Goal: Complete application form

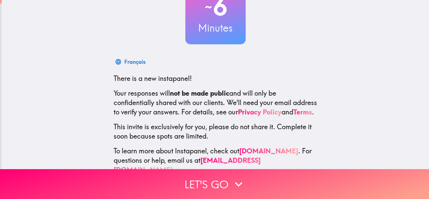
scroll to position [80, 0]
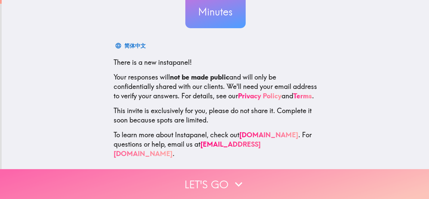
click at [231, 177] on icon "button" at bounding box center [238, 184] width 15 height 15
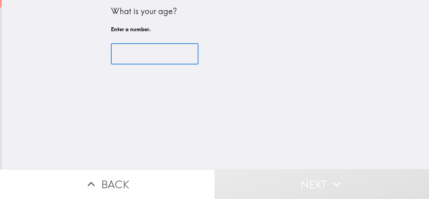
click at [157, 58] on input "number" at bounding box center [155, 54] width 88 height 21
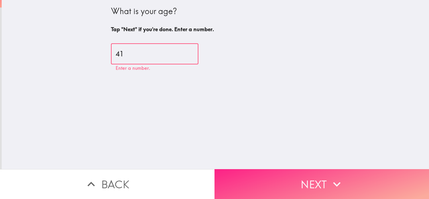
type input "41"
click at [309, 175] on button "Next" at bounding box center [322, 184] width 215 height 30
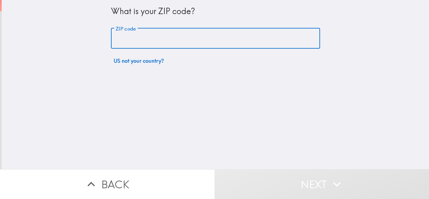
click at [169, 37] on input "ZIP code" at bounding box center [215, 38] width 209 height 21
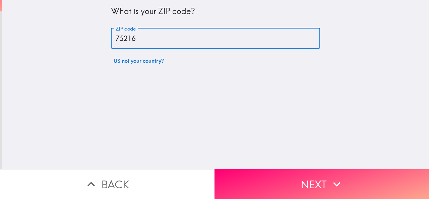
type input "75216"
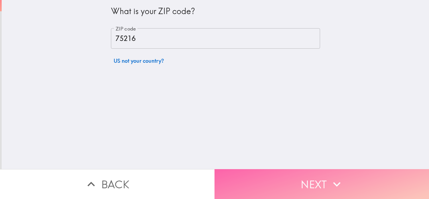
click at [295, 173] on button "Next" at bounding box center [322, 184] width 215 height 30
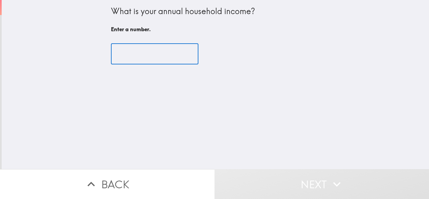
click at [157, 55] on input "number" at bounding box center [155, 54] width 88 height 21
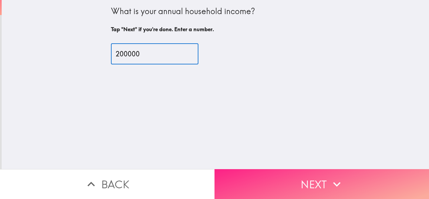
type input "200000"
click at [281, 174] on button "Next" at bounding box center [322, 184] width 215 height 30
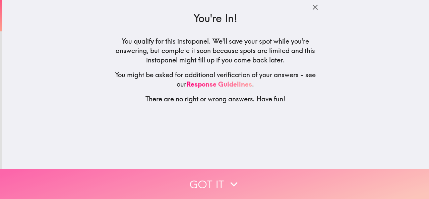
click at [219, 180] on button "Got it" at bounding box center [214, 184] width 429 height 30
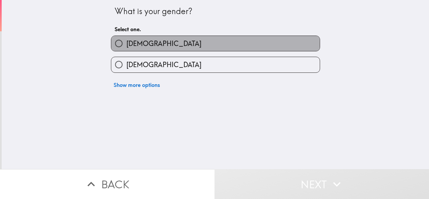
click at [184, 44] on label "[DEMOGRAPHIC_DATA]" at bounding box center [215, 43] width 209 height 15
click at [126, 44] on input "[DEMOGRAPHIC_DATA]" at bounding box center [118, 43] width 15 height 15
radio input "true"
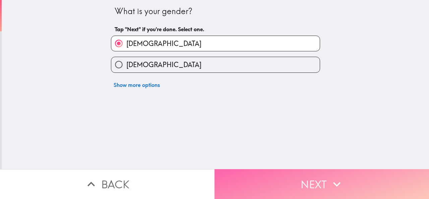
click at [287, 184] on button "Next" at bounding box center [322, 184] width 215 height 30
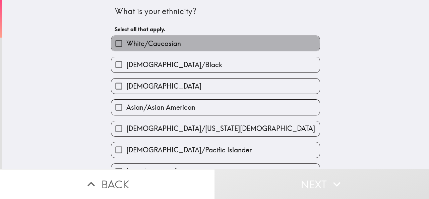
click at [186, 45] on label "White/Caucasian" at bounding box center [215, 43] width 209 height 15
click at [126, 45] on input "White/Caucasian" at bounding box center [118, 43] width 15 height 15
checkbox input "true"
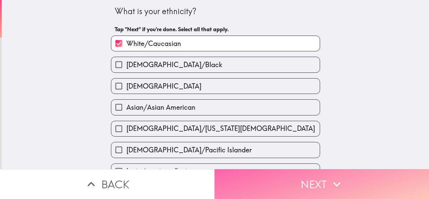
click at [280, 177] on button "Next" at bounding box center [322, 184] width 215 height 30
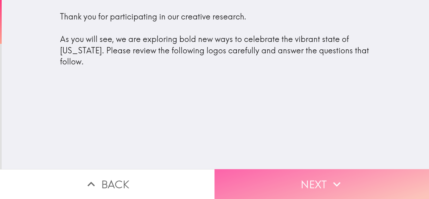
click at [332, 177] on icon "button" at bounding box center [337, 184] width 15 height 15
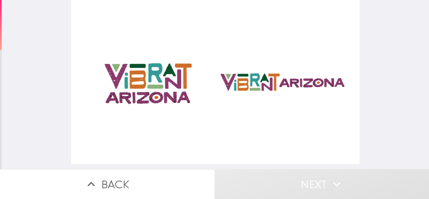
click at [137, 82] on div at bounding box center [215, 82] width 289 height 164
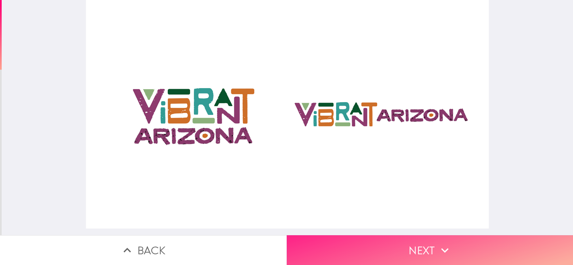
click at [416, 199] on button "Next" at bounding box center [429, 250] width 286 height 30
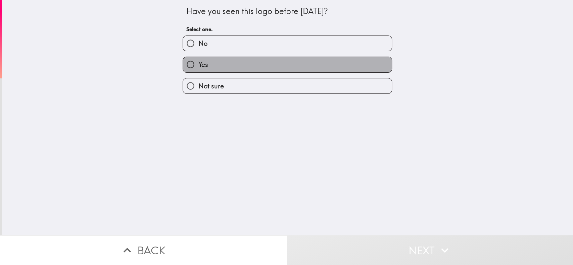
click at [235, 64] on label "Yes" at bounding box center [287, 64] width 209 height 15
click at [198, 64] on input "Yes" at bounding box center [190, 64] width 15 height 15
radio input "true"
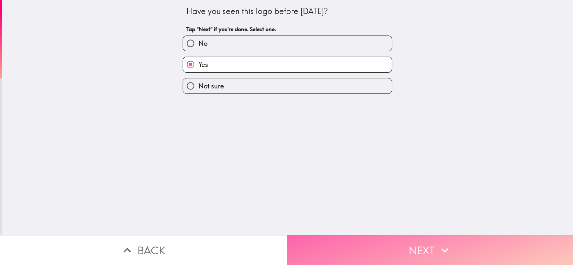
click at [409, 199] on button "Next" at bounding box center [429, 250] width 286 height 30
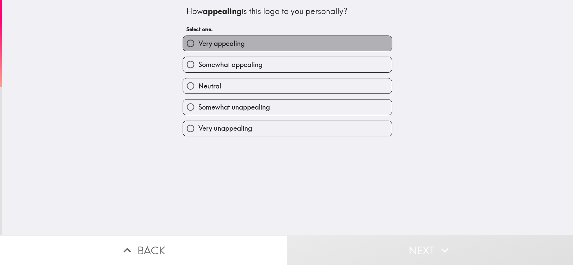
click at [253, 44] on label "Very appealing" at bounding box center [287, 43] width 209 height 15
click at [198, 44] on input "Very appealing" at bounding box center [190, 43] width 15 height 15
radio input "true"
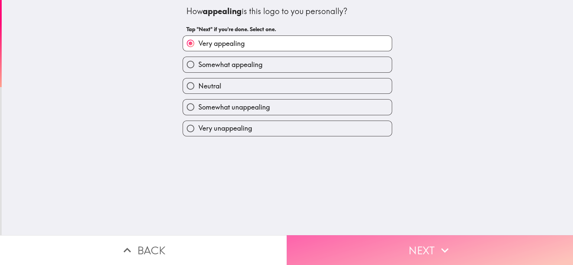
click at [390, 199] on button "Next" at bounding box center [429, 250] width 286 height 30
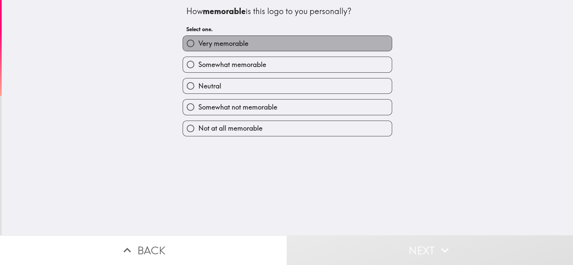
click at [234, 44] on span "Very memorable" at bounding box center [223, 43] width 50 height 9
click at [198, 44] on input "Very memorable" at bounding box center [190, 43] width 15 height 15
radio input "true"
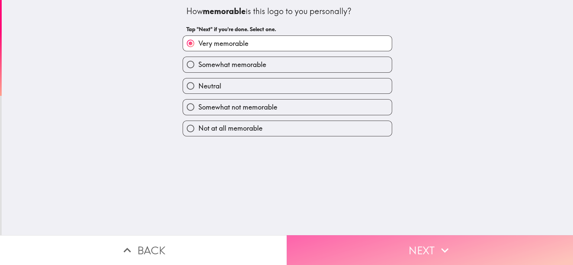
click at [417, 199] on button "Next" at bounding box center [429, 250] width 286 height 30
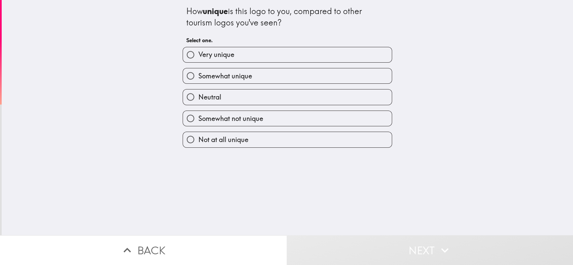
click at [231, 53] on label "Very unique" at bounding box center [287, 54] width 209 height 15
click at [198, 53] on input "Very unique" at bounding box center [190, 54] width 15 height 15
radio input "true"
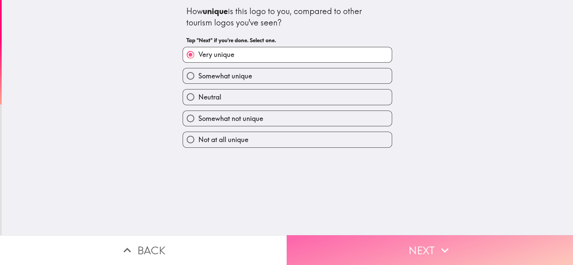
click at [384, 199] on button "Next" at bounding box center [429, 250] width 286 height 30
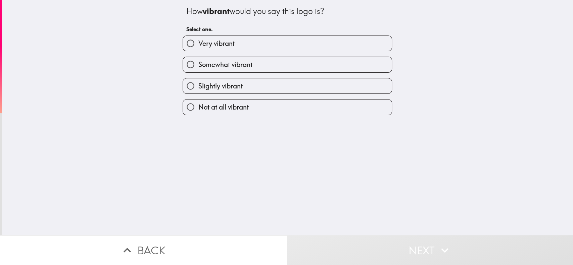
click at [223, 45] on span "Very vibrant" at bounding box center [216, 43] width 36 height 9
click at [198, 45] on input "Very vibrant" at bounding box center [190, 43] width 15 height 15
radio input "true"
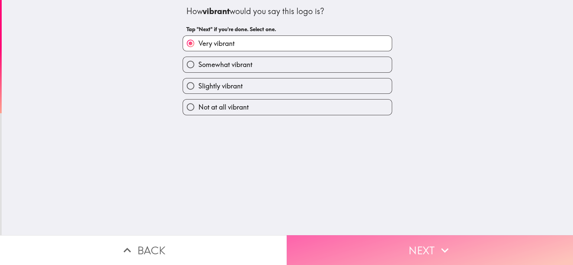
click at [429, 199] on button "Next" at bounding box center [429, 250] width 286 height 30
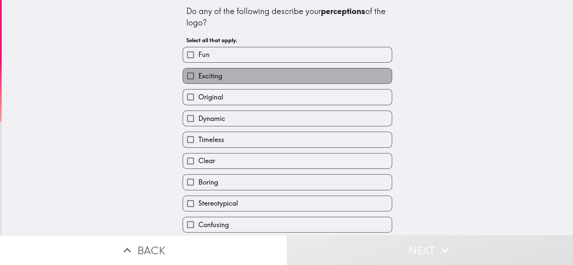
click at [214, 79] on span "Exciting" at bounding box center [210, 75] width 24 height 9
click at [198, 79] on input "Exciting" at bounding box center [190, 75] width 15 height 15
checkbox input "true"
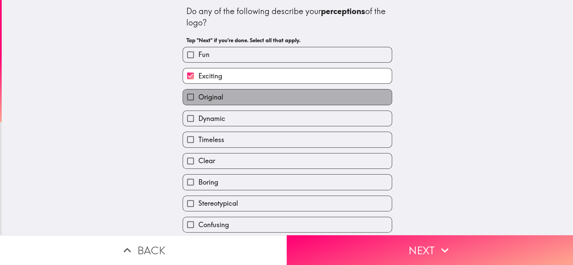
click at [225, 100] on label "Original" at bounding box center [287, 97] width 209 height 15
click at [198, 100] on input "Original" at bounding box center [190, 97] width 15 height 15
checkbox input "true"
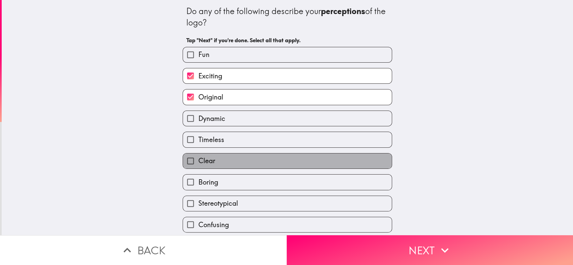
click at [224, 162] on label "Clear" at bounding box center [287, 161] width 209 height 15
click at [198, 162] on input "Clear" at bounding box center [190, 161] width 15 height 15
checkbox input "true"
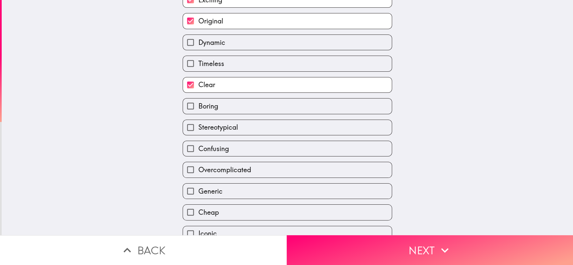
scroll to position [109, 0]
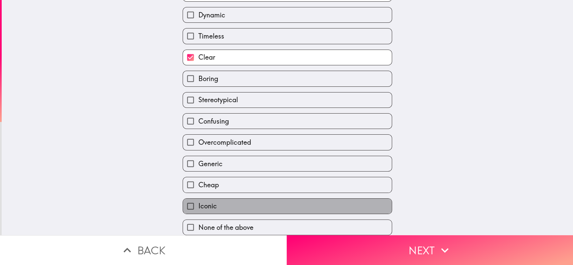
click at [212, 199] on label "Iconic" at bounding box center [287, 206] width 209 height 15
click at [198, 199] on input "Iconic" at bounding box center [190, 206] width 15 height 15
checkbox input "true"
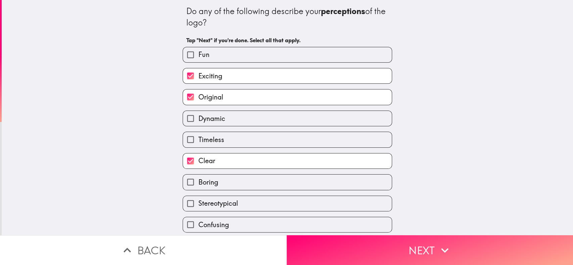
scroll to position [0, 0]
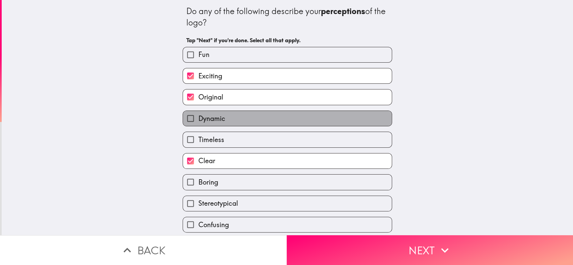
click at [302, 120] on label "Dynamic" at bounding box center [287, 118] width 209 height 15
click at [198, 120] on input "Dynamic" at bounding box center [190, 118] width 15 height 15
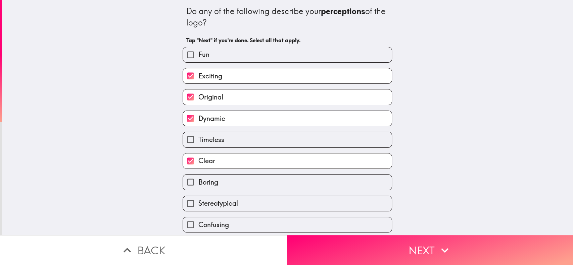
click at [309, 120] on label "Dynamic" at bounding box center [287, 118] width 209 height 15
click at [198, 120] on input "Dynamic" at bounding box center [190, 118] width 15 height 15
checkbox input "false"
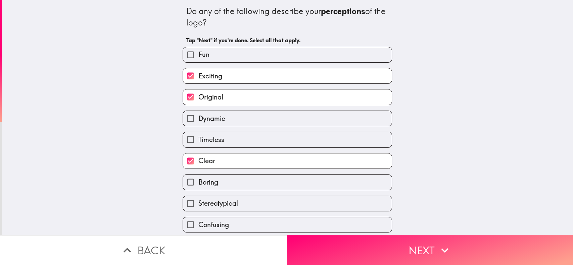
scroll to position [109, 0]
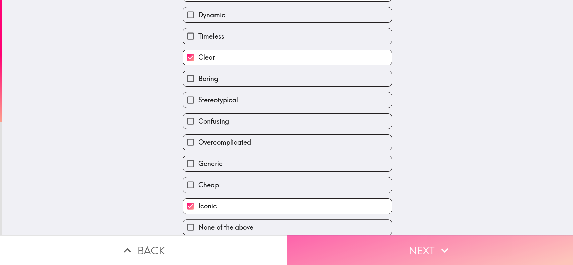
click at [429, 199] on icon "button" at bounding box center [444, 250] width 15 height 15
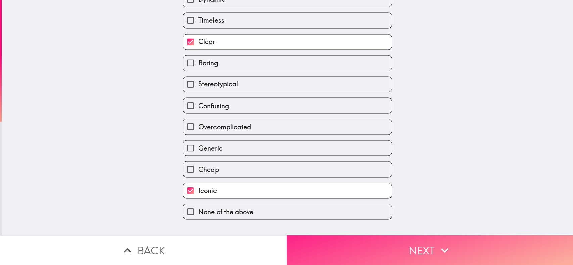
scroll to position [0, 0]
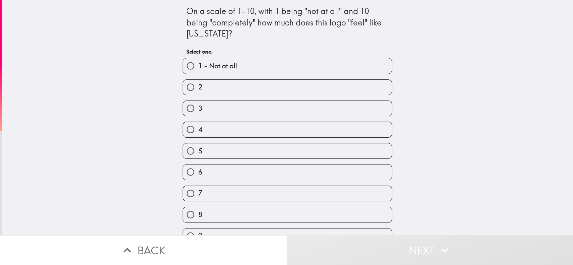
scroll to position [36, 0]
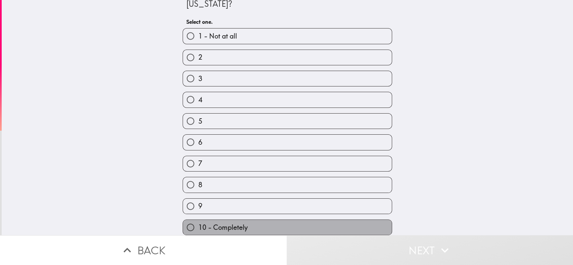
click at [240, 199] on span "10 - Completely" at bounding box center [222, 227] width 49 height 9
click at [198, 199] on input "10 - Completely" at bounding box center [190, 227] width 15 height 15
radio input "true"
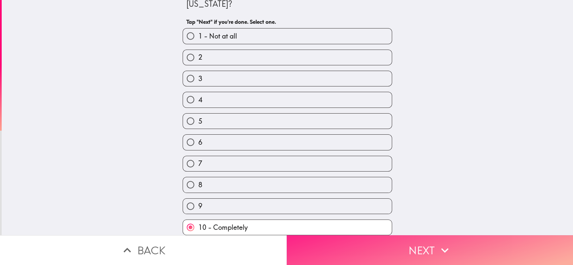
click at [364, 199] on button "Next" at bounding box center [429, 250] width 286 height 30
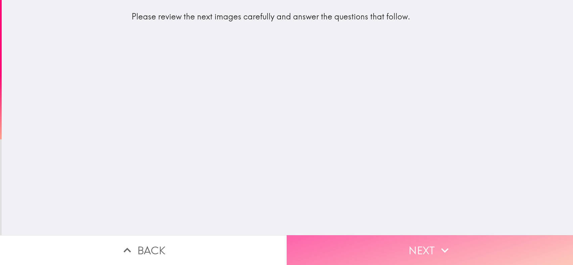
click at [429, 199] on button "Next" at bounding box center [429, 250] width 286 height 30
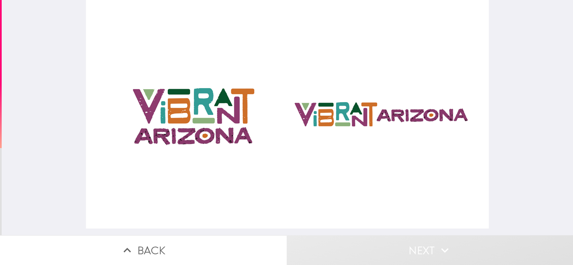
click at [258, 112] on div at bounding box center [287, 114] width 402 height 229
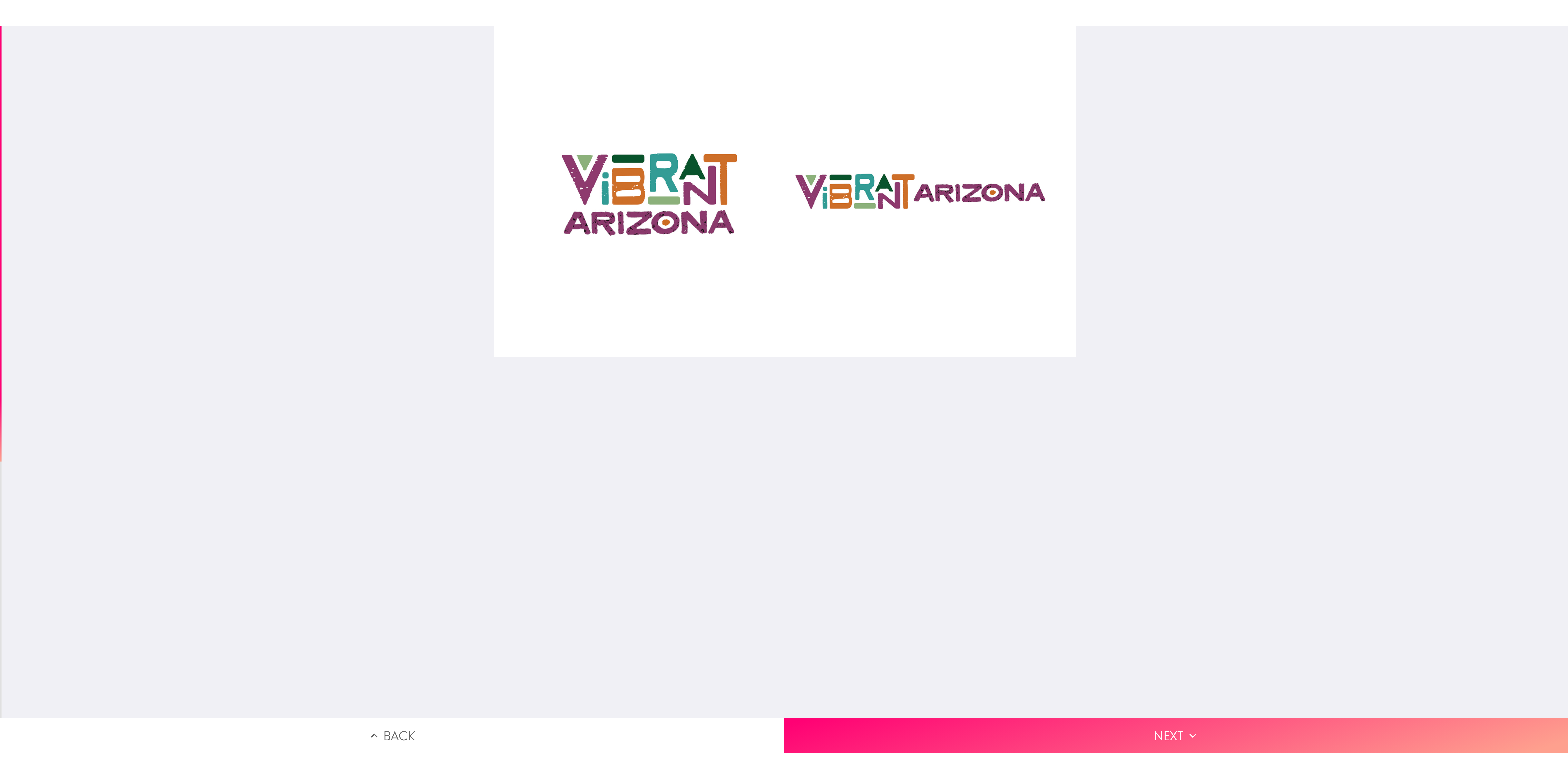
scroll to position [0, 7]
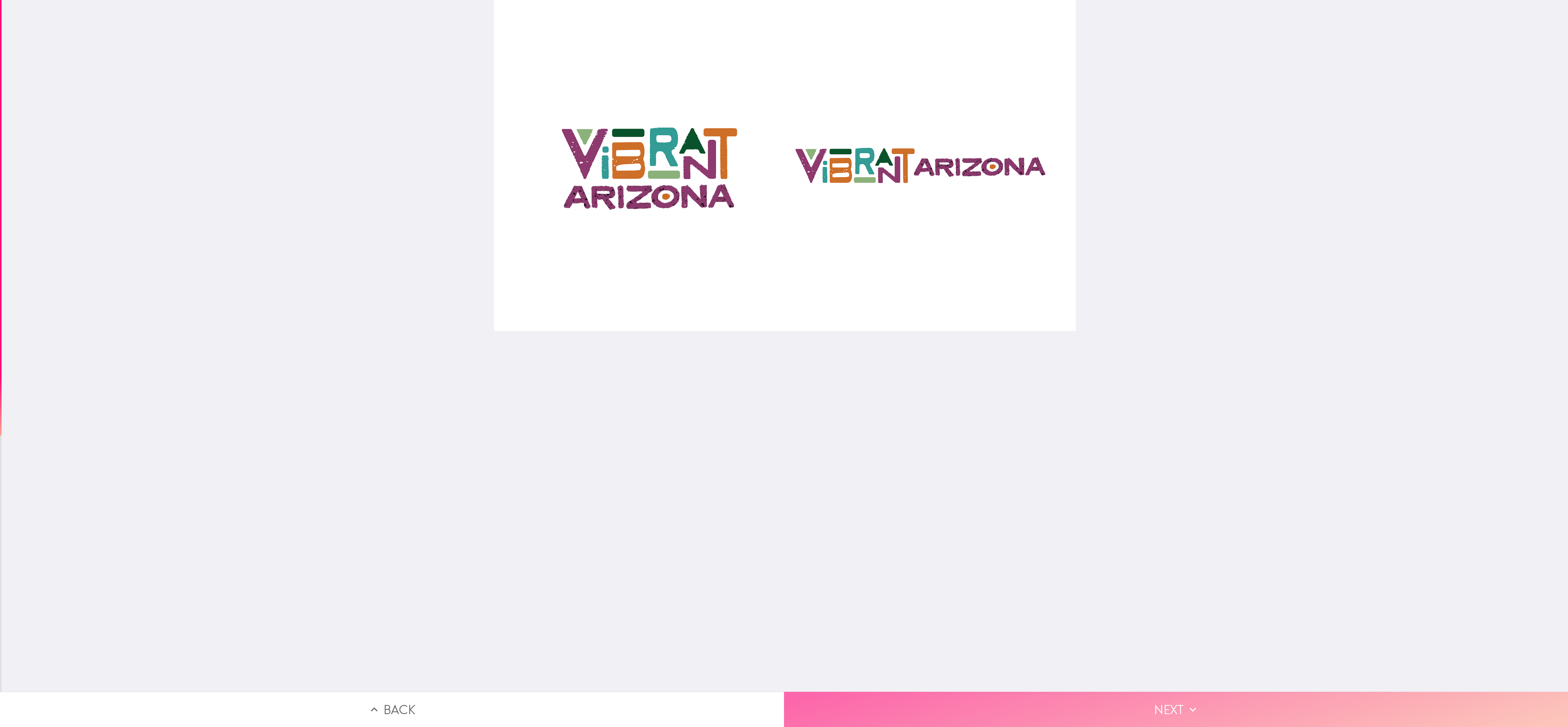
click at [392, 182] on button "Next" at bounding box center [1176, 709] width 784 height 36
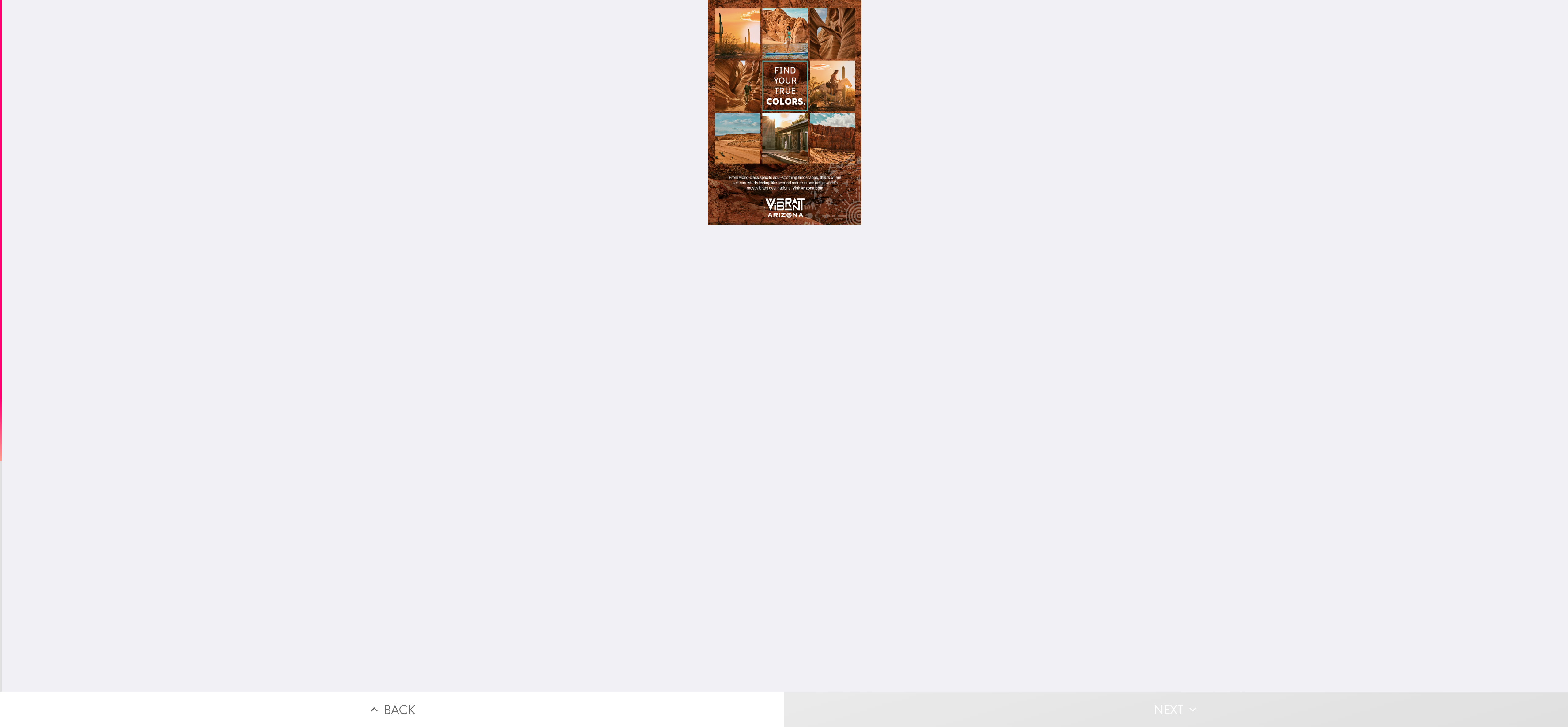
click at [392, 132] on div at bounding box center [784, 112] width 153 height 226
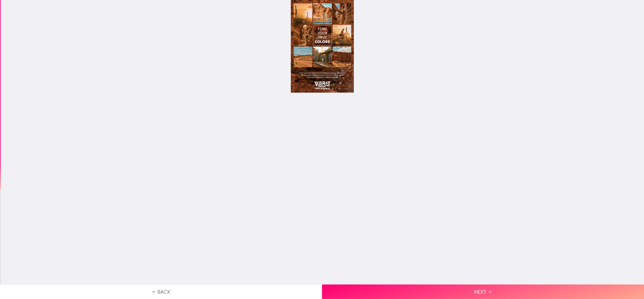
scroll to position [0, 5]
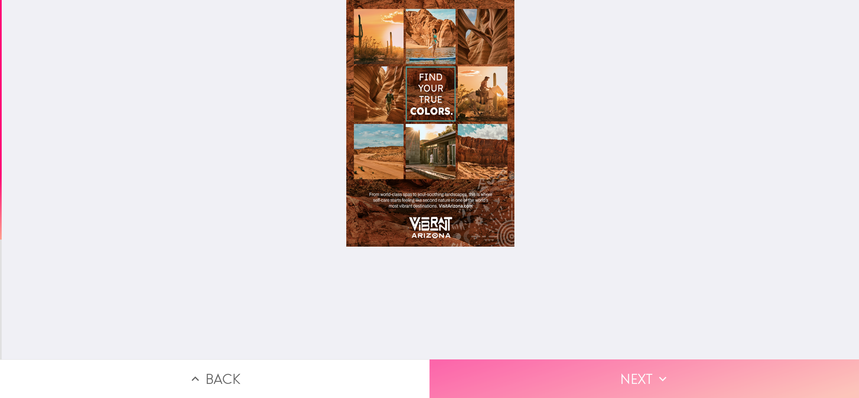
click at [429, 199] on button "Next" at bounding box center [643, 378] width 429 height 39
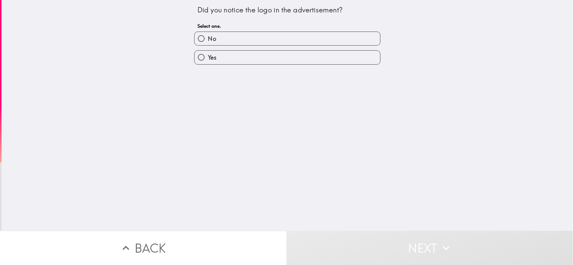
scroll to position [0, 3]
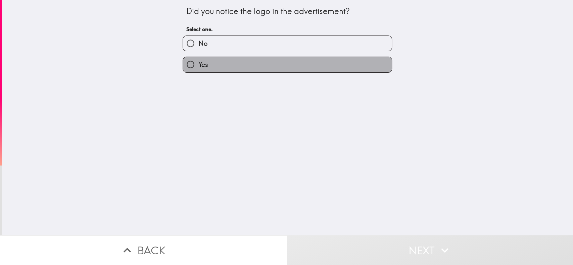
click at [220, 67] on label "Yes" at bounding box center [287, 64] width 209 height 15
click at [198, 67] on input "Yes" at bounding box center [190, 64] width 15 height 15
radio input "true"
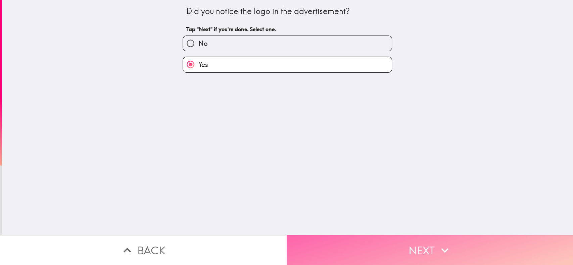
click at [397, 199] on button "Next" at bounding box center [429, 250] width 286 height 30
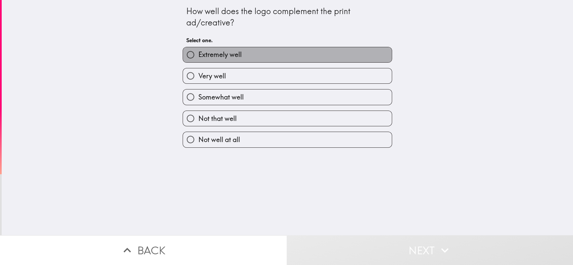
click at [266, 61] on label "Extremely well" at bounding box center [287, 54] width 209 height 15
click at [198, 61] on input "Extremely well" at bounding box center [190, 54] width 15 height 15
radio input "true"
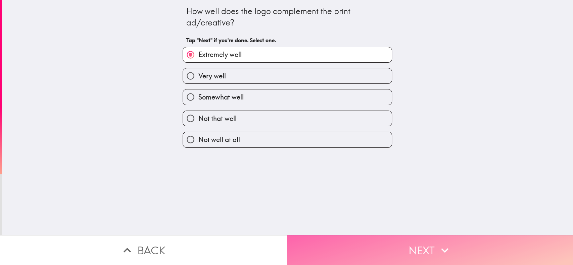
click at [408, 199] on button "Next" at bounding box center [429, 250] width 286 height 30
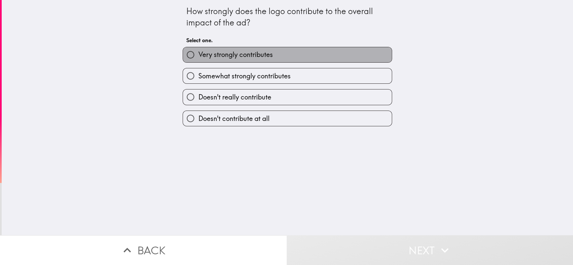
click at [294, 54] on label "Very strongly contributes" at bounding box center [287, 54] width 209 height 15
click at [198, 54] on input "Very strongly contributes" at bounding box center [190, 54] width 15 height 15
radio input "true"
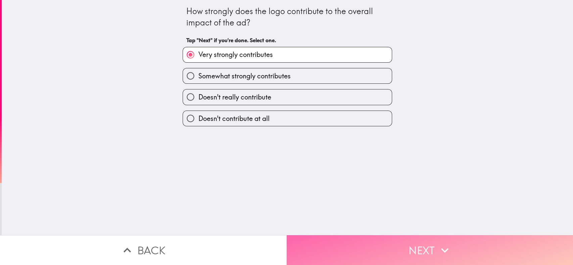
click at [382, 199] on button "Next" at bounding box center [429, 250] width 286 height 30
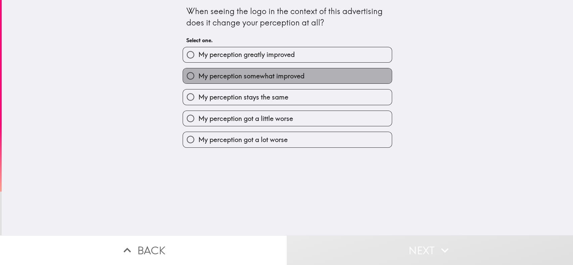
click at [273, 76] on span "My perception somewhat improved" at bounding box center [251, 75] width 106 height 9
click at [198, 76] on input "My perception somewhat improved" at bounding box center [190, 75] width 15 height 15
radio input "true"
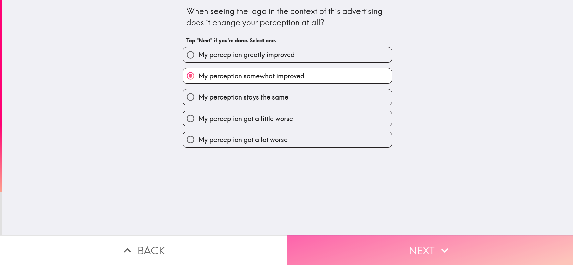
click at [398, 199] on button "Next" at bounding box center [429, 250] width 286 height 30
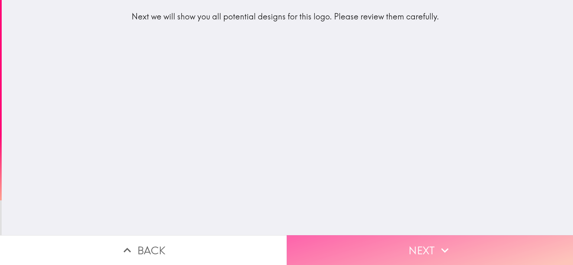
click at [427, 199] on button "Next" at bounding box center [429, 250] width 286 height 30
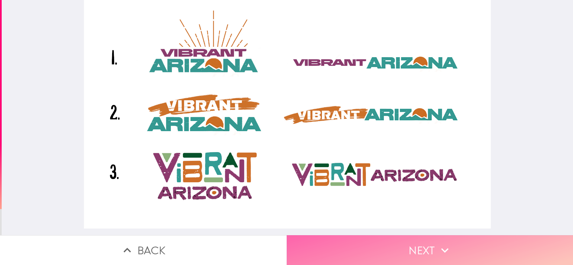
click at [408, 199] on button "Next" at bounding box center [429, 250] width 286 height 30
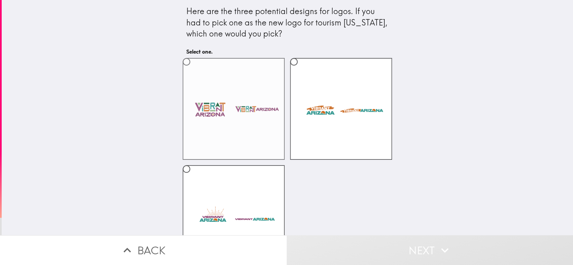
click at [227, 120] on label at bounding box center [233, 109] width 102 height 102
click at [194, 69] on input "radio" at bounding box center [186, 61] width 15 height 15
radio input "true"
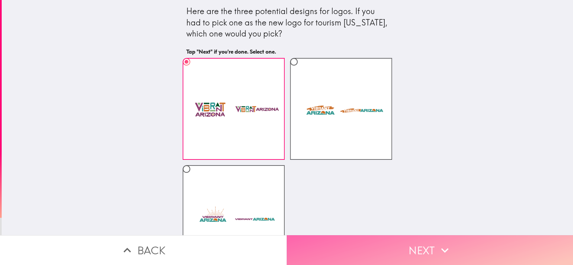
click at [402, 199] on button "Next" at bounding box center [429, 250] width 286 height 30
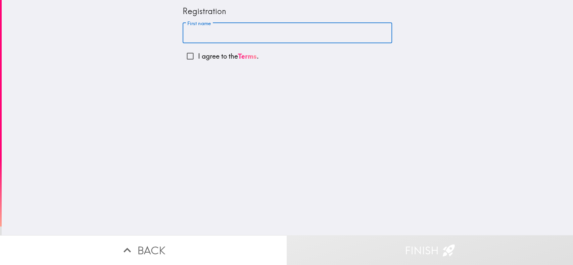
click at [246, 28] on input "First name" at bounding box center [286, 33] width 209 height 21
type input "[PERSON_NAME]"
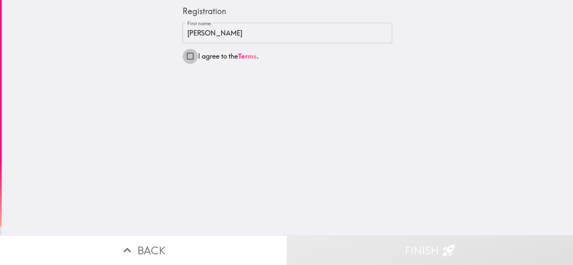
click at [182, 55] on input "I agree to the Terms ." at bounding box center [189, 56] width 15 height 15
checkbox input "true"
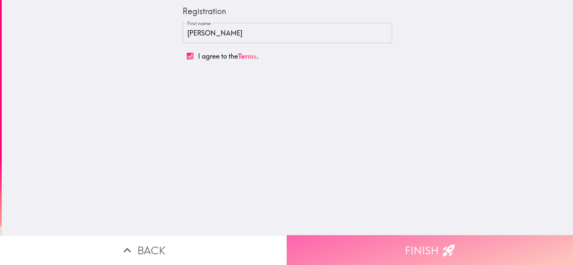
click at [429, 199] on button "Finish" at bounding box center [429, 250] width 286 height 30
